Goal: Check status

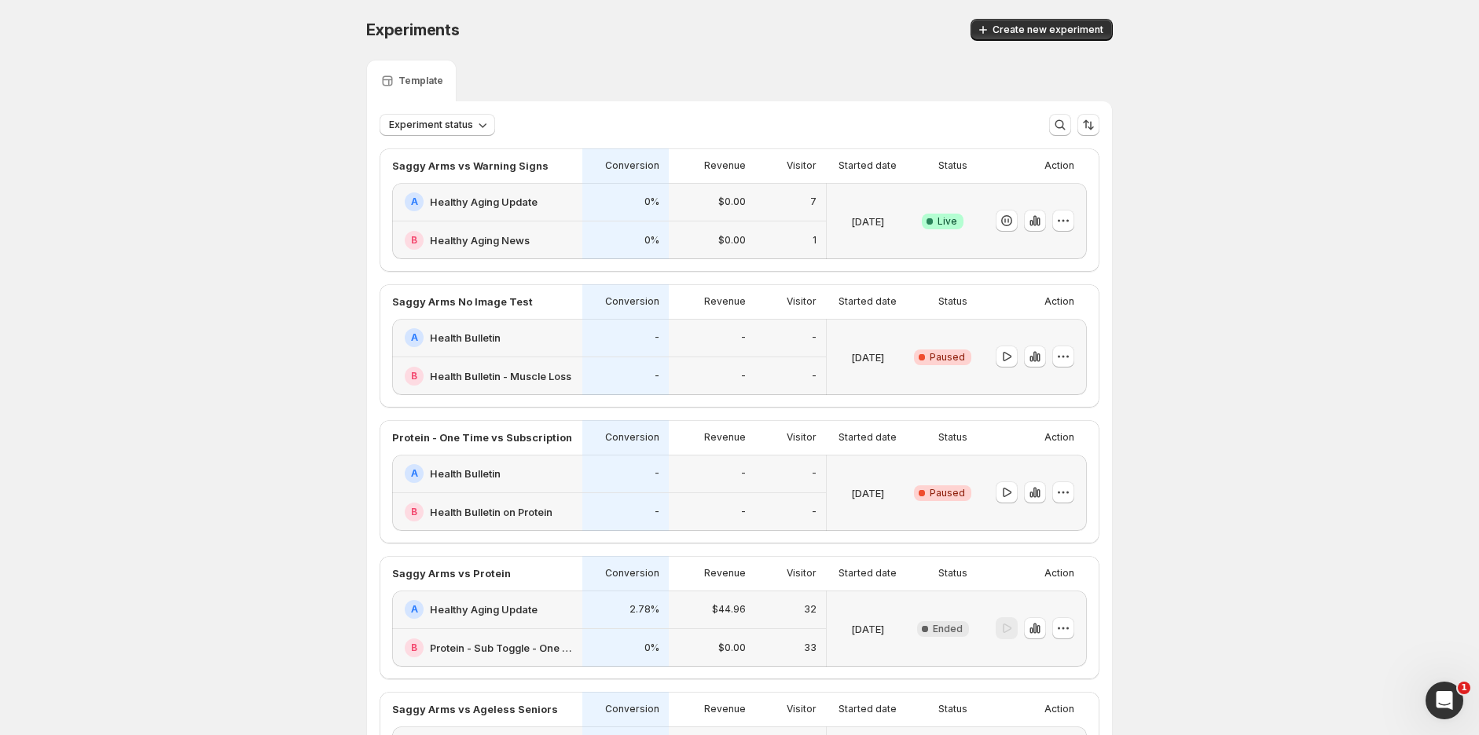
click at [619, 231] on div "0%" at bounding box center [626, 241] width 68 height 20
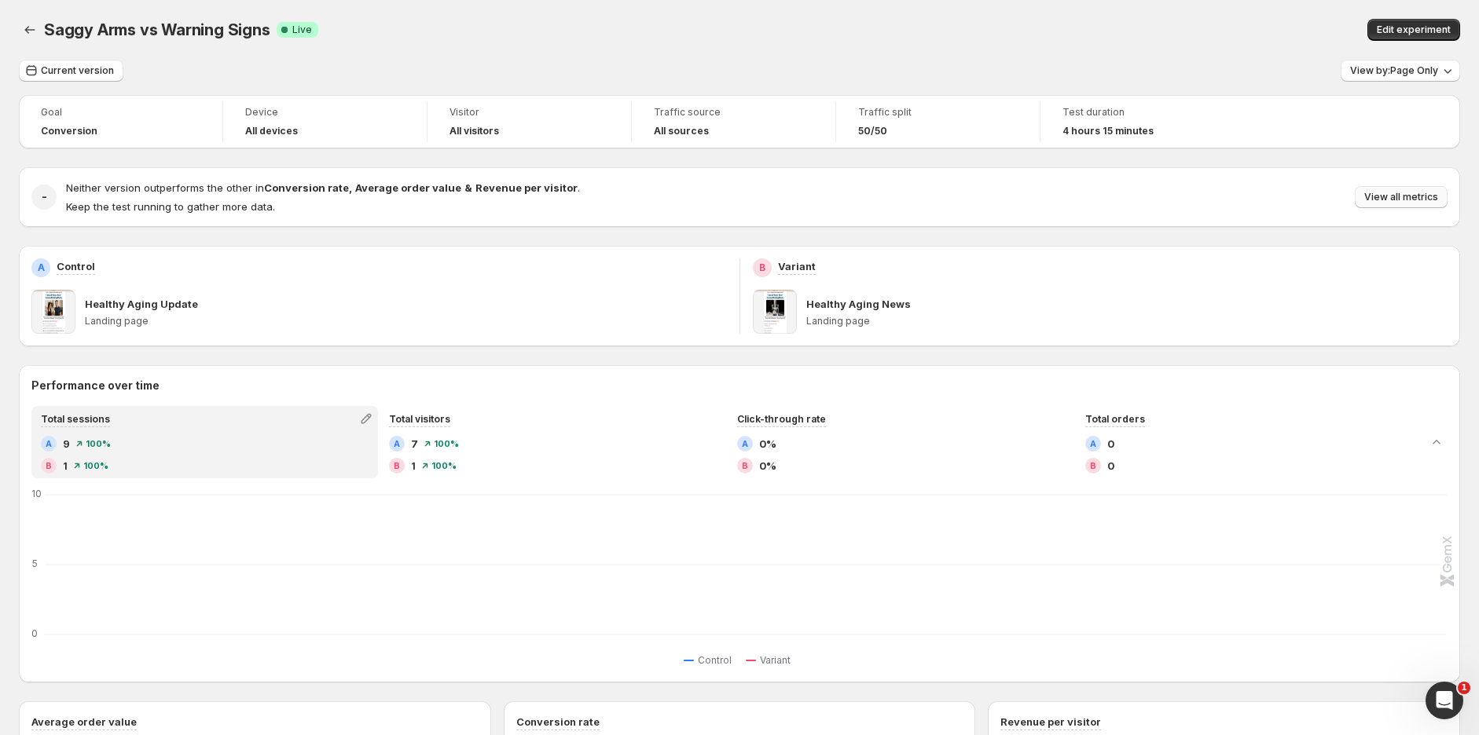
click at [1413, 195] on span "View all metrics" at bounding box center [1401, 197] width 74 height 13
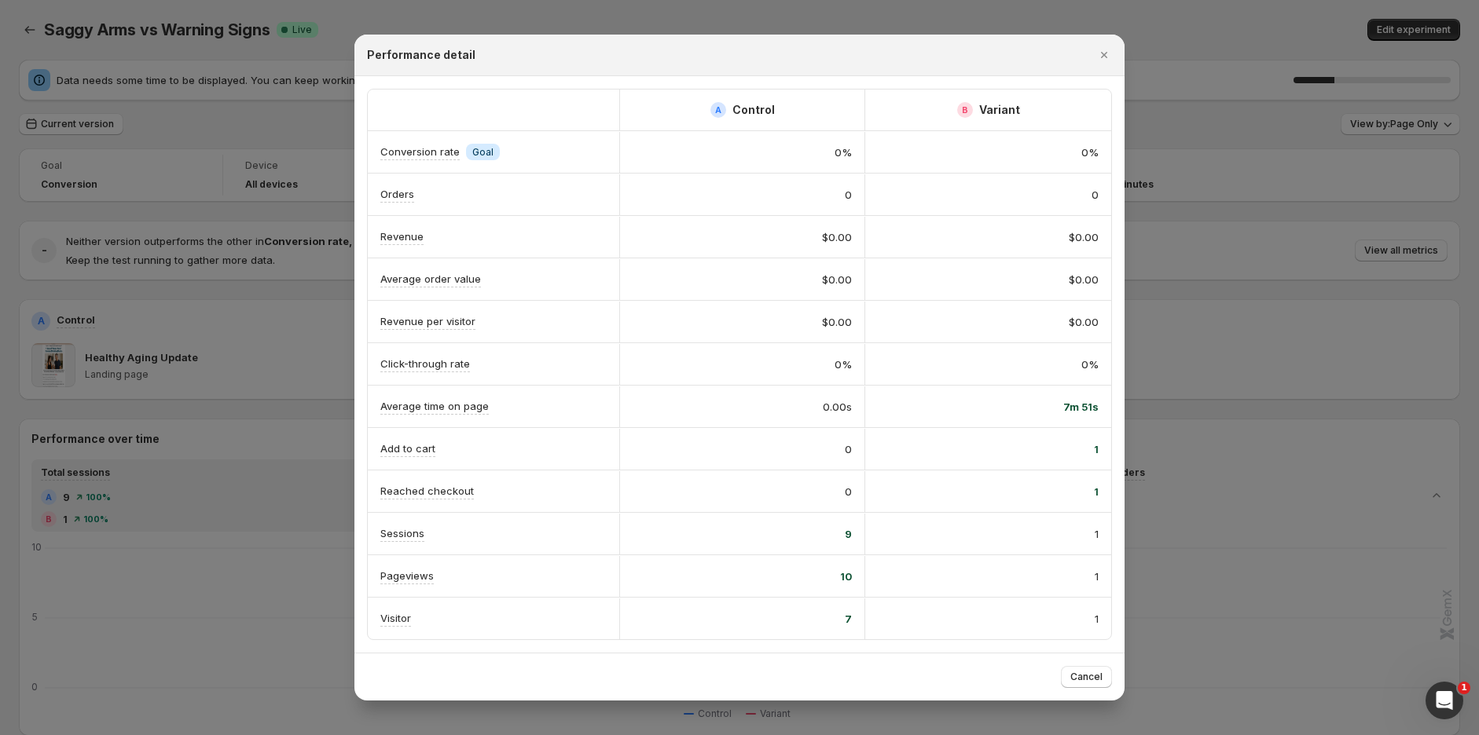
scroll to position [87, 0]
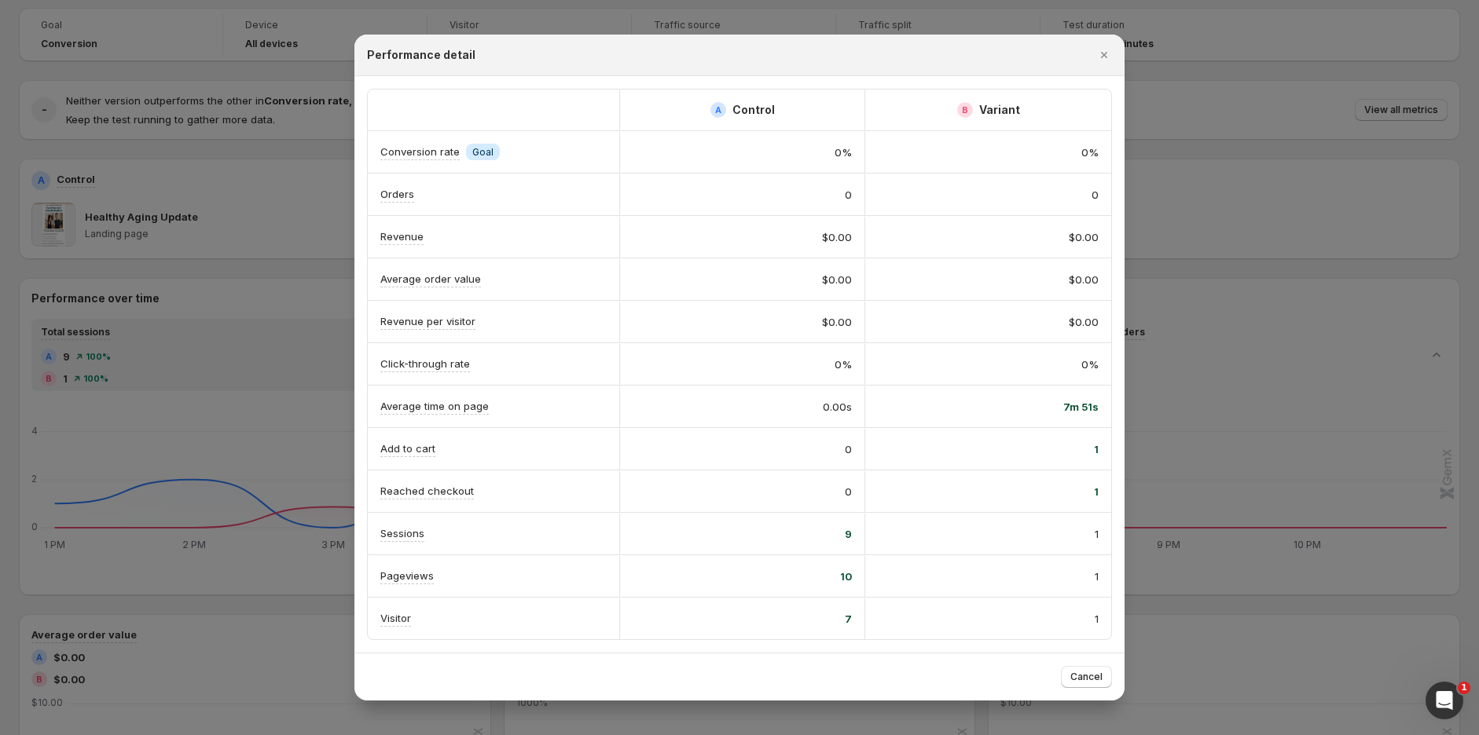
click at [1102, 56] on icon "Close" at bounding box center [1104, 55] width 16 height 16
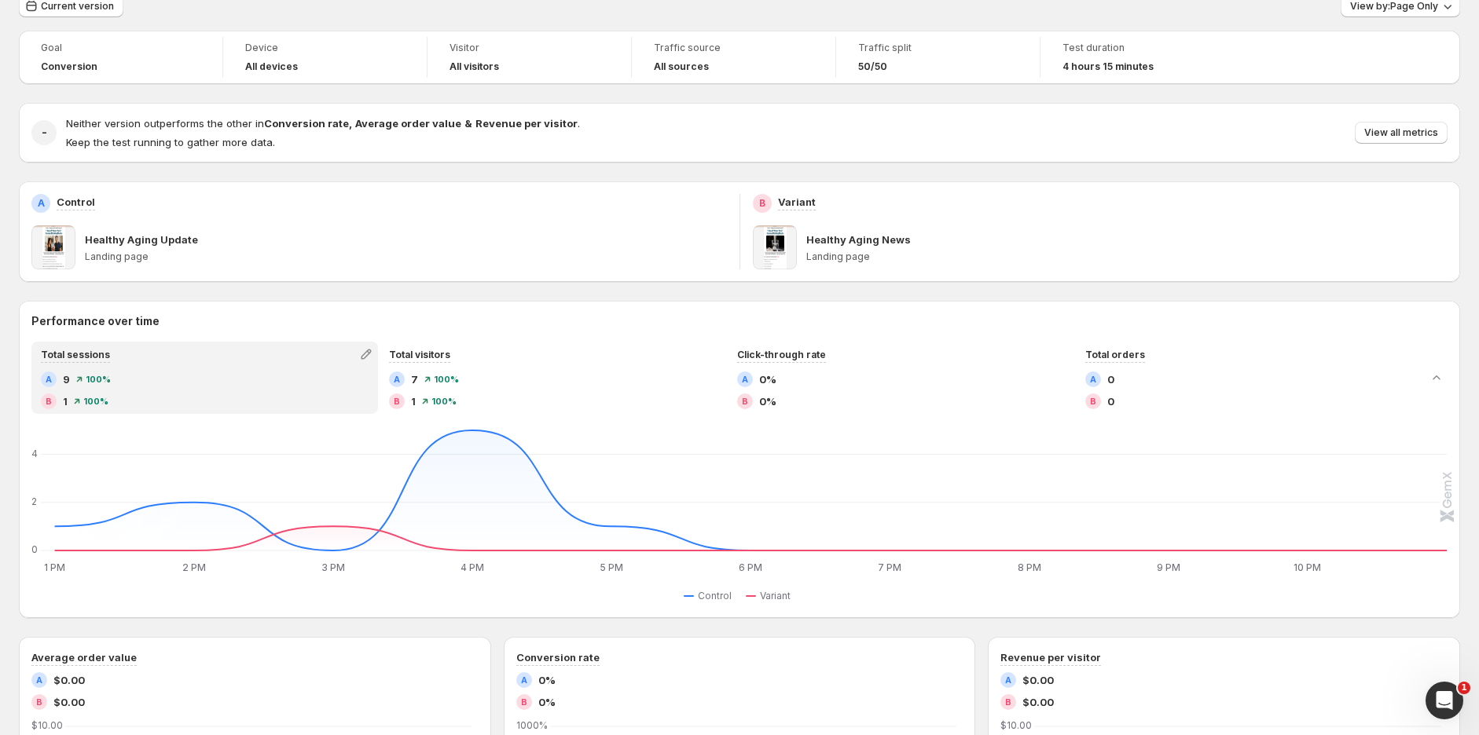
scroll to position [0, 0]
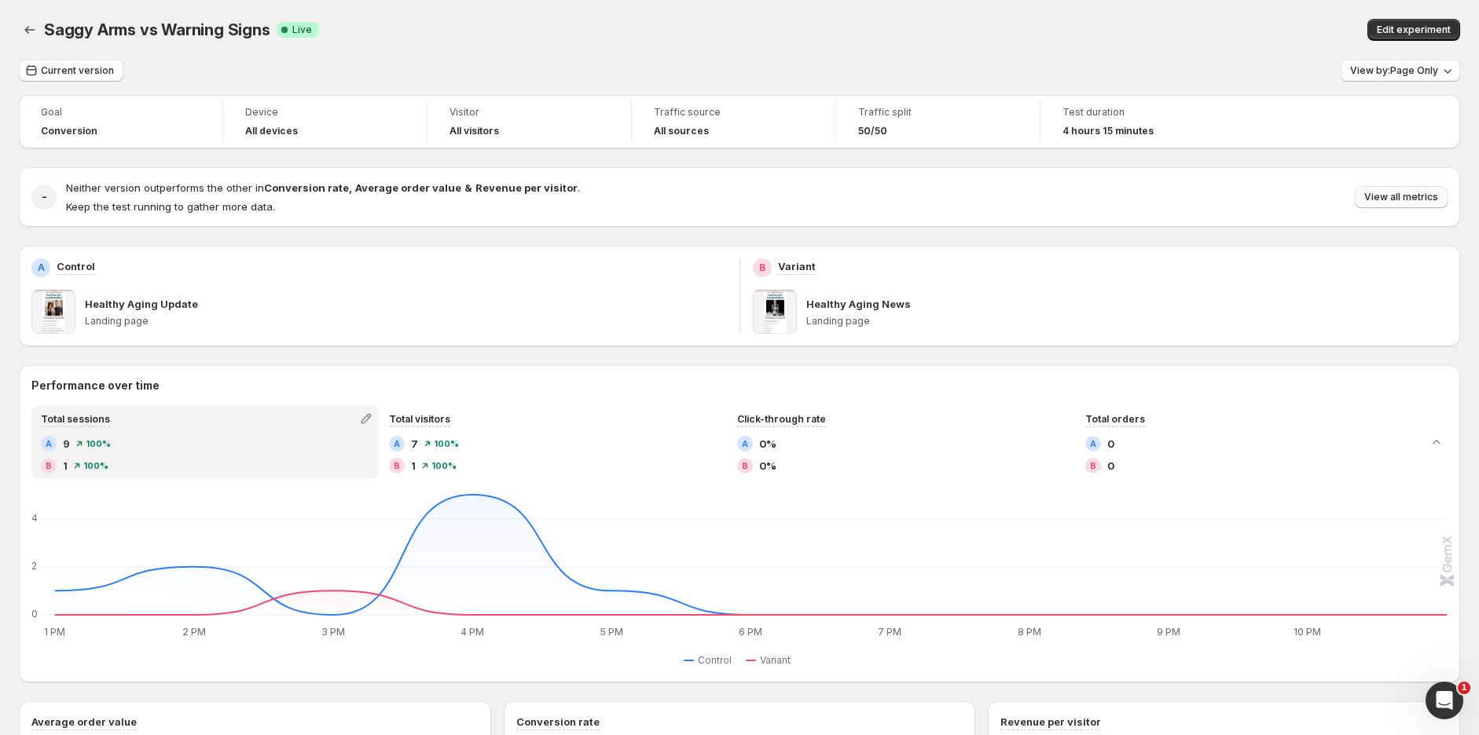
click at [1402, 200] on span "View all metrics" at bounding box center [1401, 197] width 74 height 13
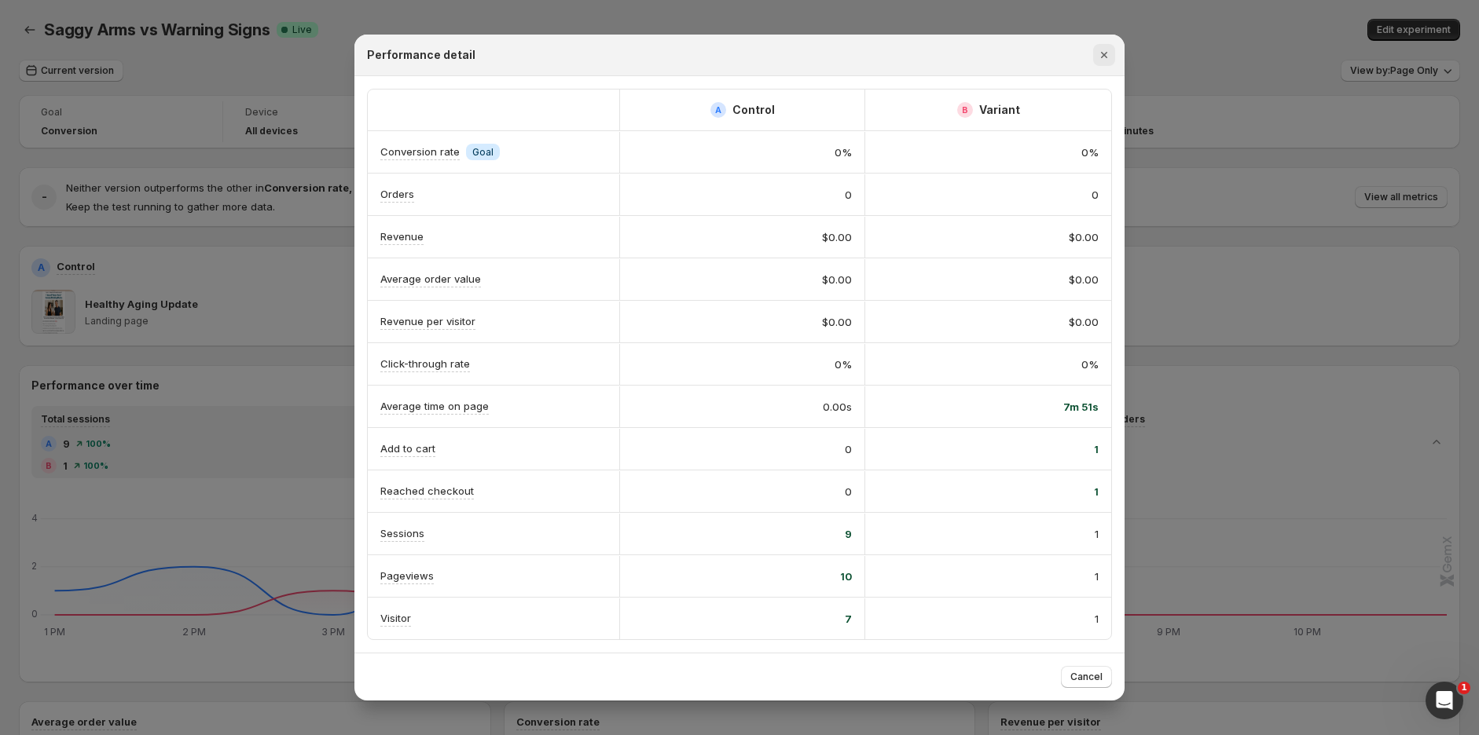
click at [1106, 57] on icon "Close" at bounding box center [1104, 55] width 16 height 16
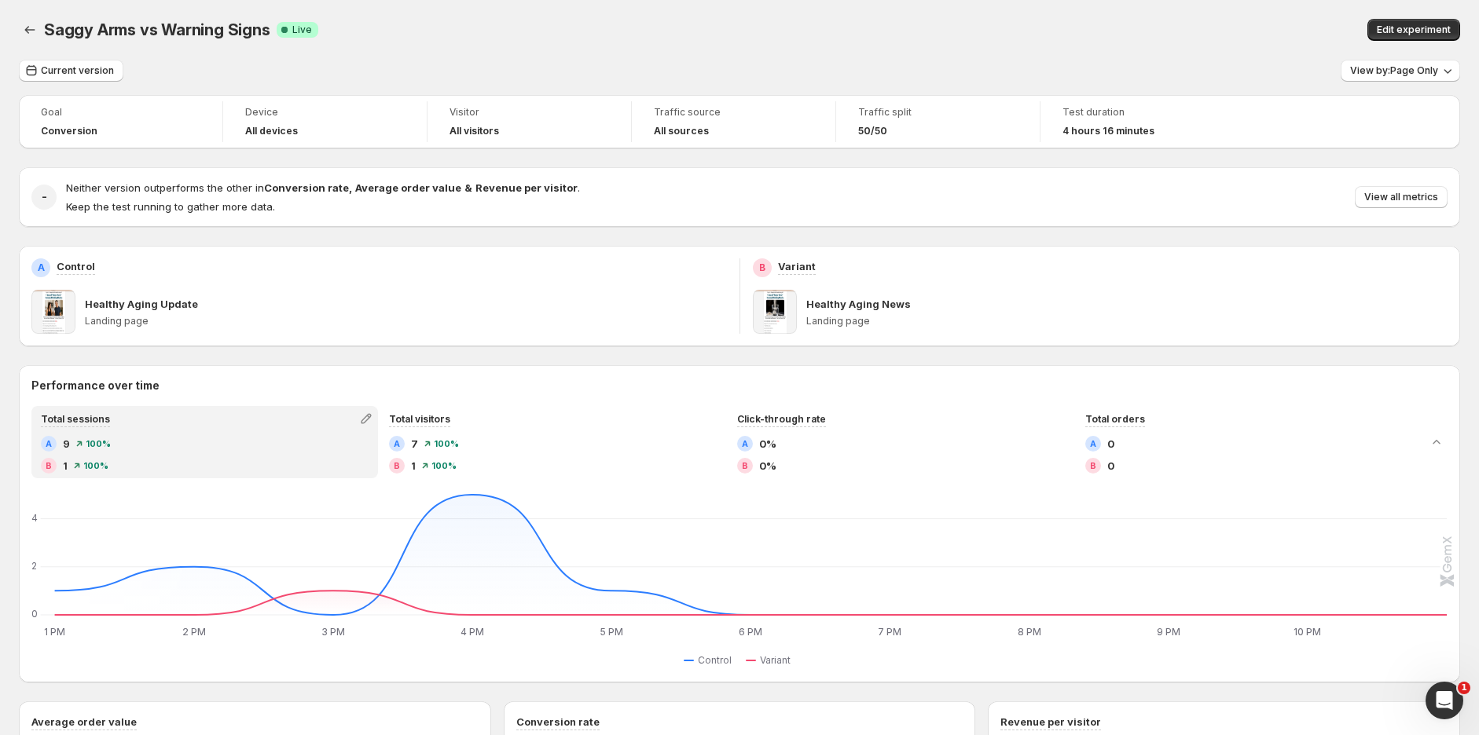
click at [897, 12] on div "Saggy Arms vs Warning Signs. This page is ready Saggy Arms vs Warning Signs Suc…" at bounding box center [739, 30] width 1441 height 60
click at [810, 2] on div "Saggy Arms vs Warning Signs. This page is ready Saggy Arms vs Warning Signs Suc…" at bounding box center [739, 30] width 1441 height 60
